Goal: Navigation & Orientation: Find specific page/section

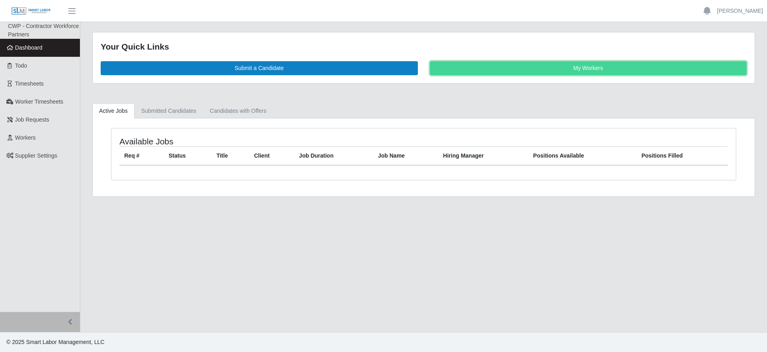
click at [543, 72] on link "My Workers" at bounding box center [588, 68] width 317 height 14
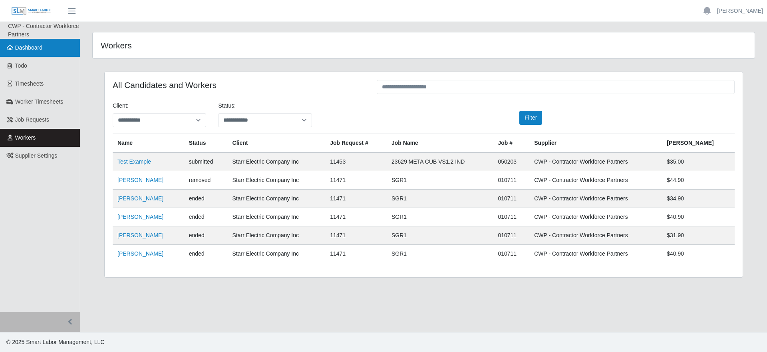
click at [39, 50] on span "Dashboard" at bounding box center [29, 47] width 28 height 6
